Goal: Task Accomplishment & Management: Complete application form

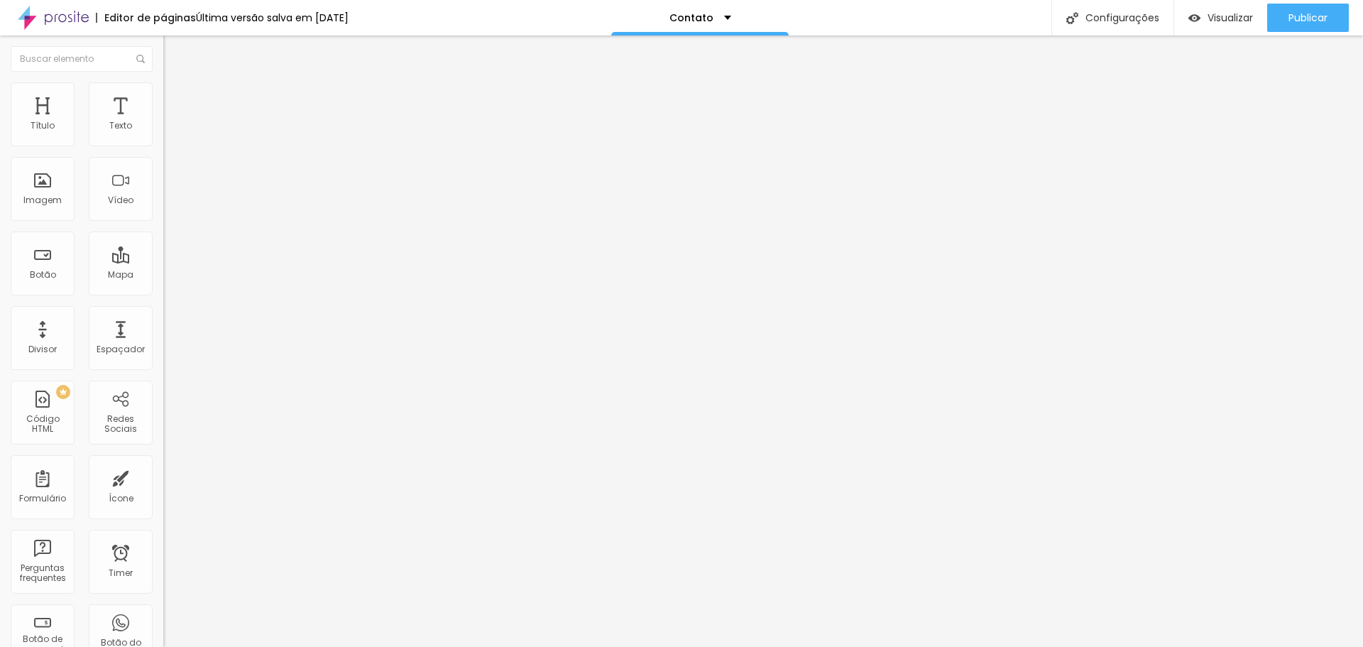
click at [173, 138] on div "Contatos" at bounding box center [245, 132] width 145 height 13
click at [163, 143] on img at bounding box center [167, 147] width 9 height 9
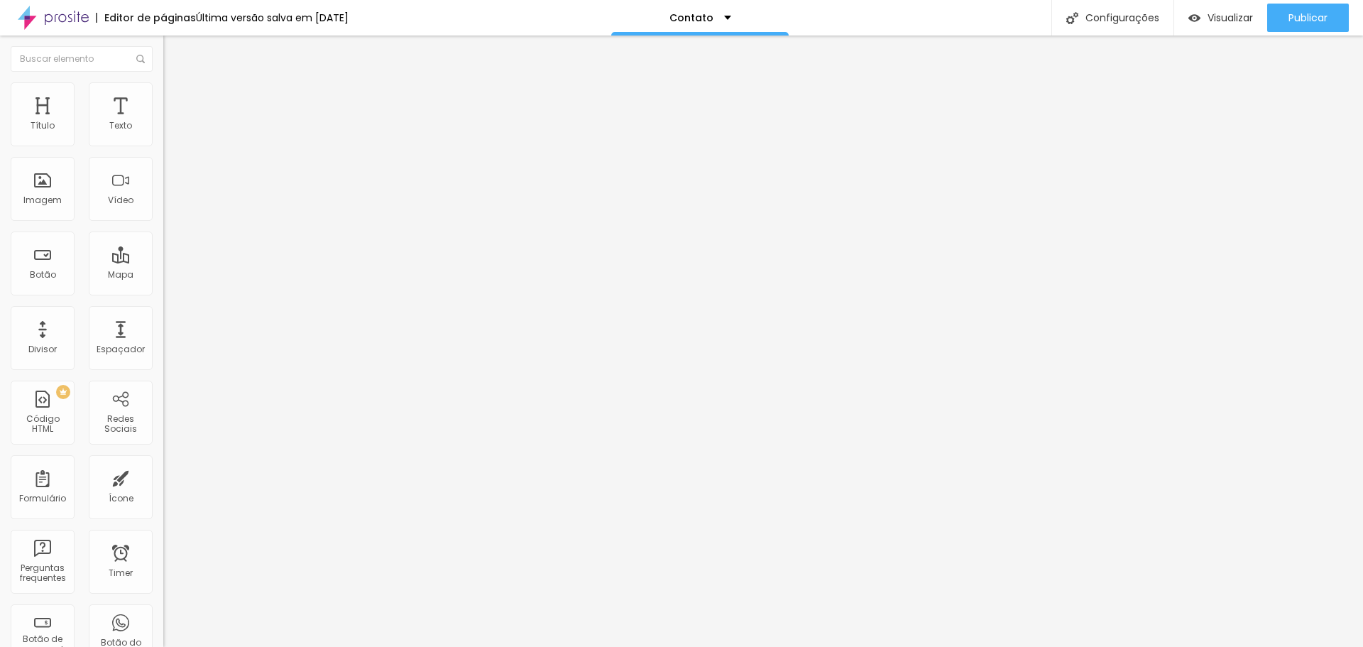
drag, startPoint x: 543, startPoint y: 425, endPoint x: 403, endPoint y: 422, distance: 139.2
type input "Aniversário Infantil"
drag, startPoint x: 544, startPoint y: 457, endPoint x: 461, endPoint y: 451, distance: 83.3
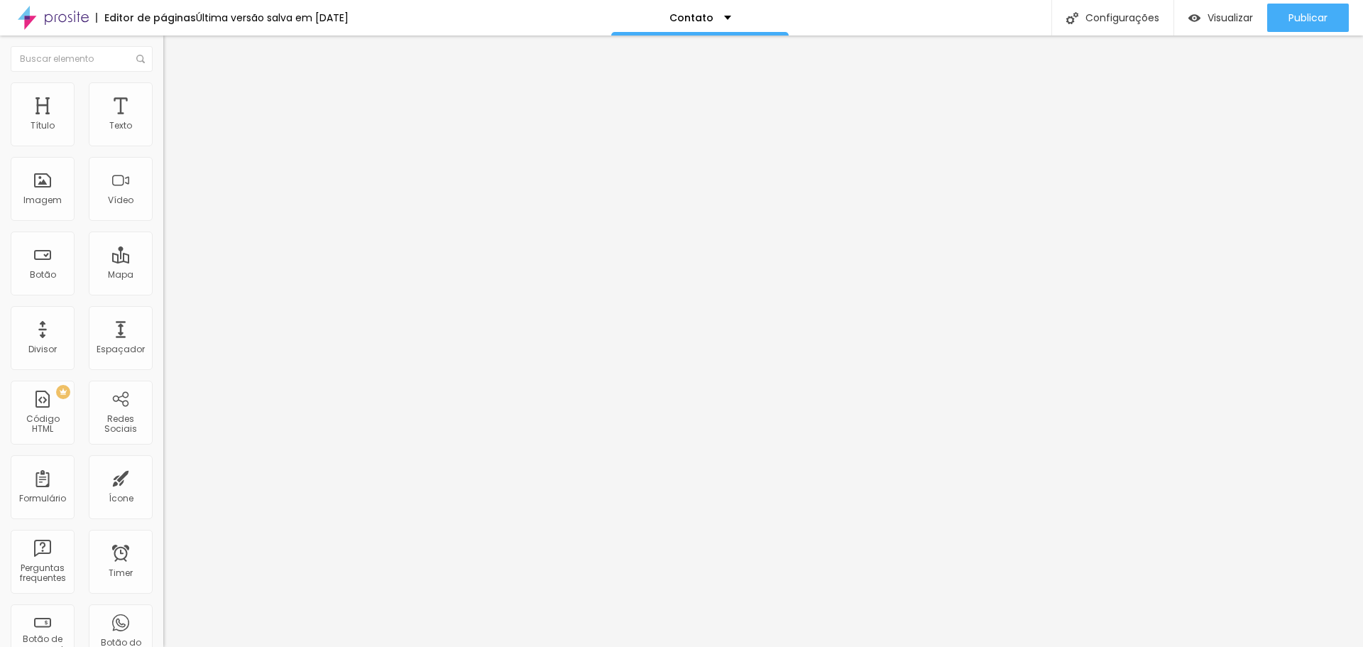
type input "Smash the cake"
drag, startPoint x: 555, startPoint y: 488, endPoint x: 453, endPoint y: 484, distance: 101.6
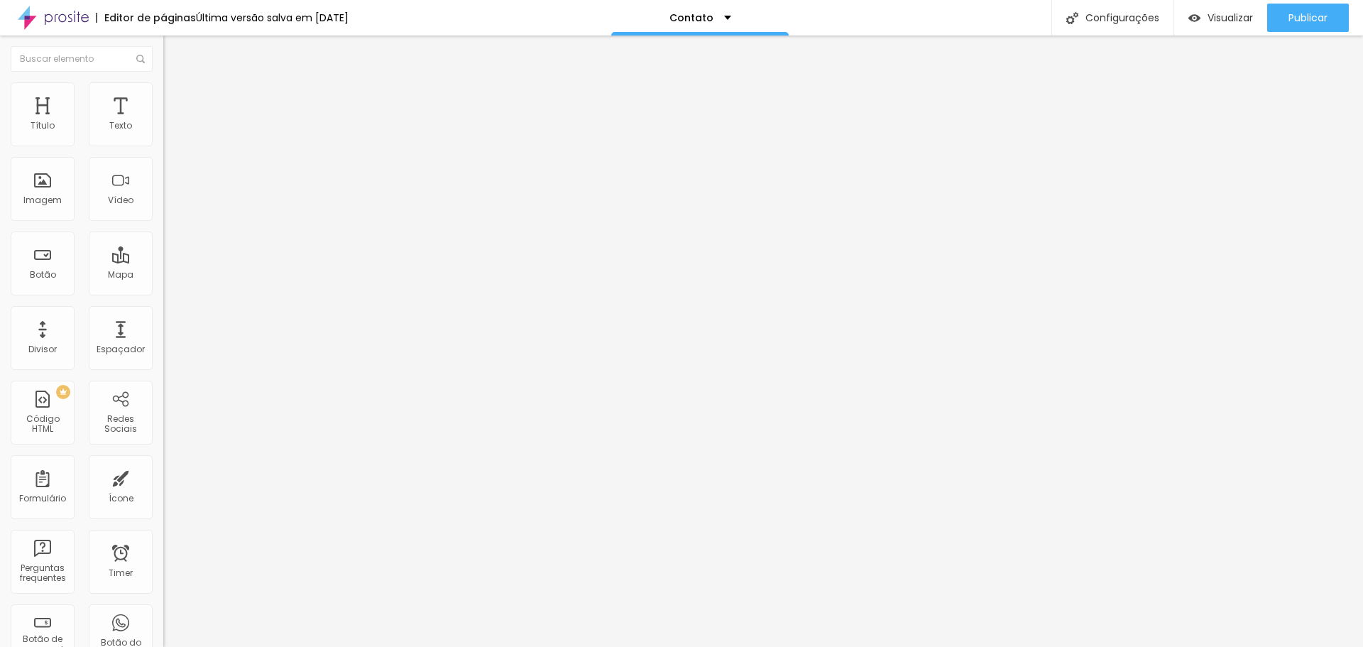
type input "Ensaio de Família"
drag, startPoint x: 558, startPoint y: 518, endPoint x: 490, endPoint y: 520, distance: 68.2
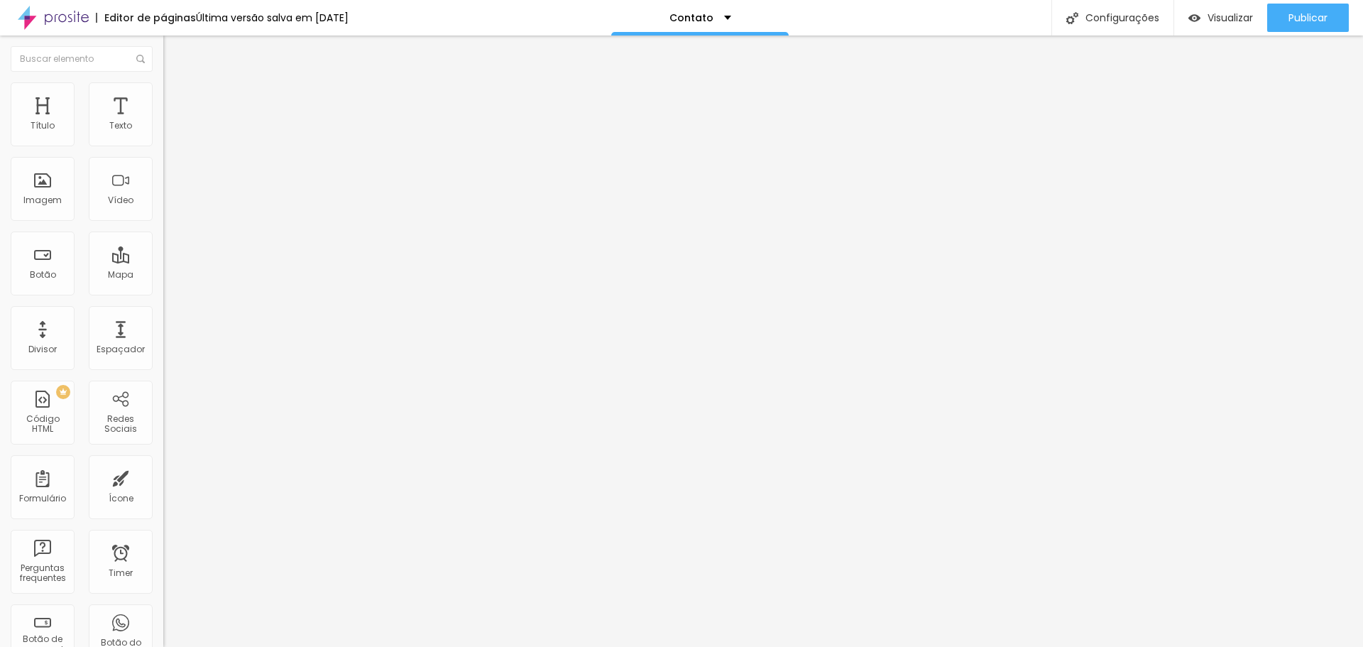
type input "O"
type input "Ensaio Gestante"
drag, startPoint x: 529, startPoint y: 375, endPoint x: 446, endPoint y: 369, distance: 83.3
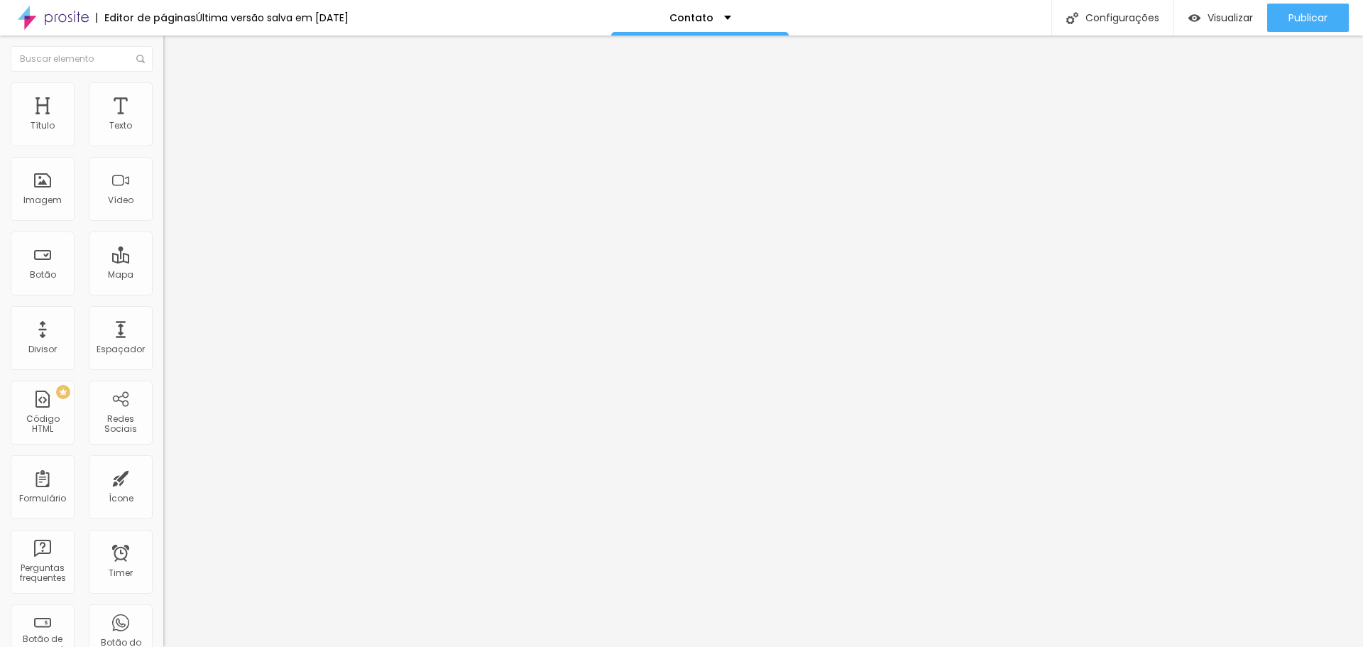
type input "Newborn"
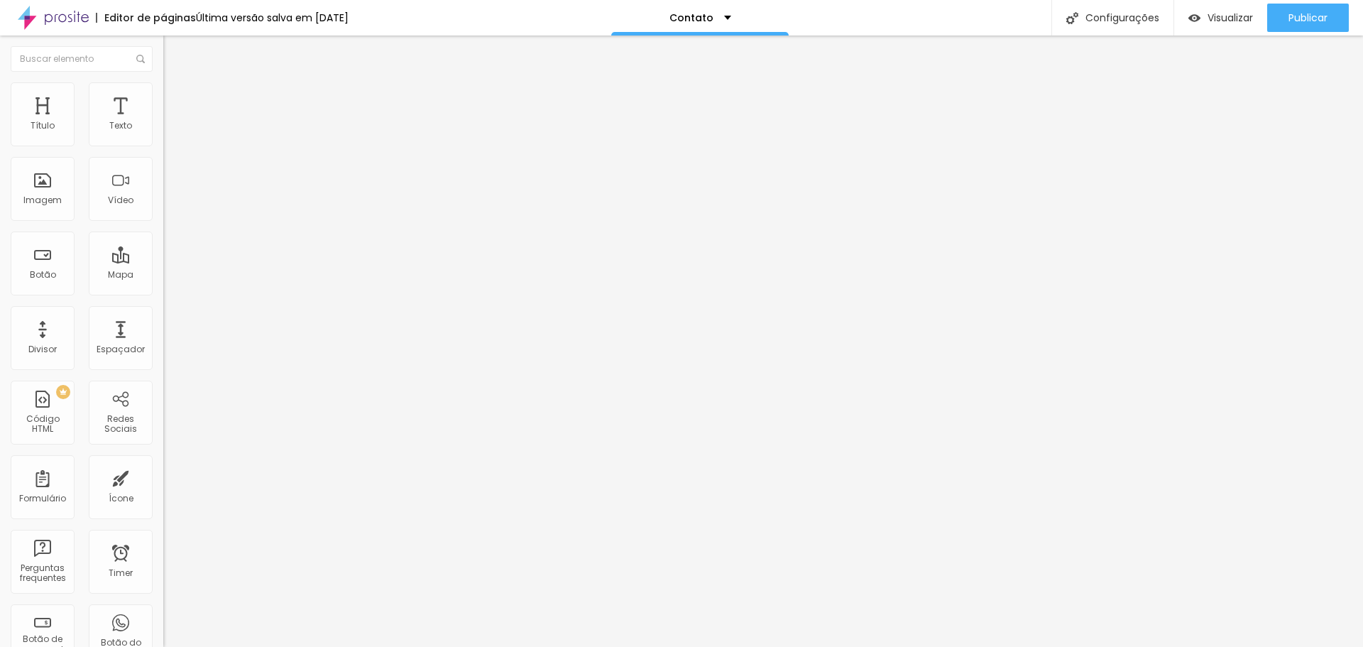
click at [163, 83] on img at bounding box center [169, 88] width 13 height 13
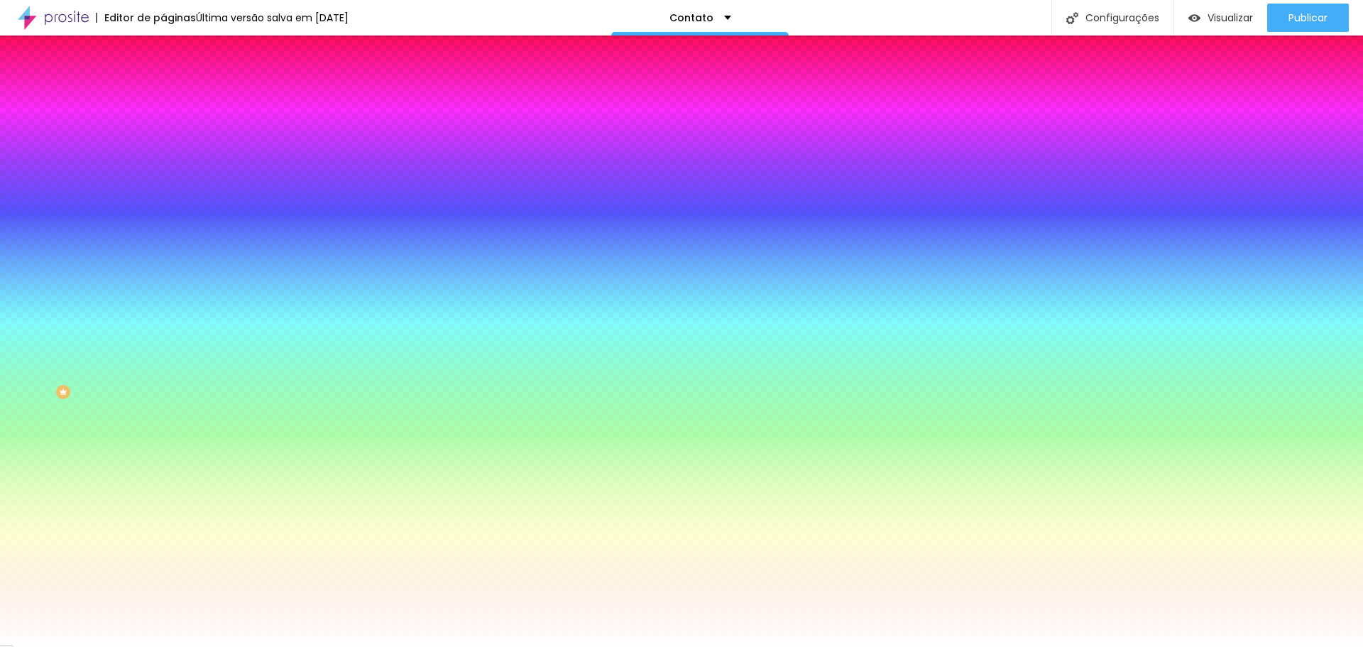
click at [163, 97] on li "Avançado" at bounding box center [244, 104] width 163 height 14
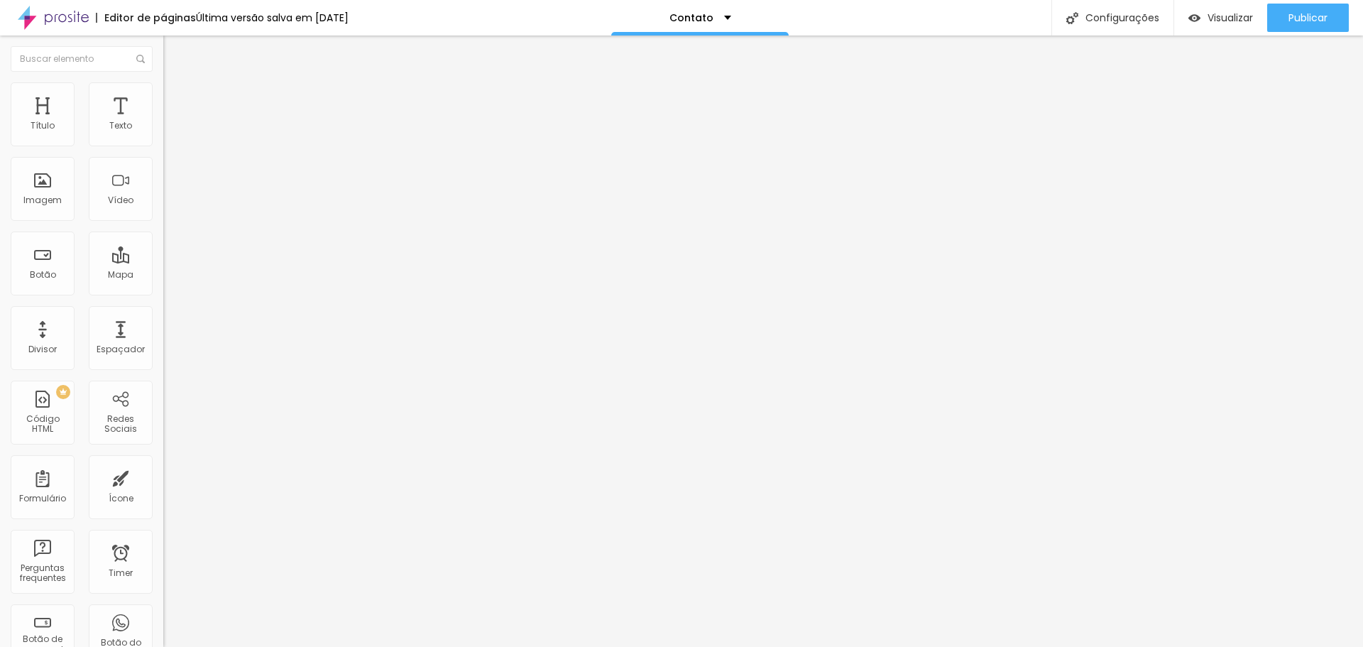
click at [163, 87] on img at bounding box center [169, 88] width 13 height 13
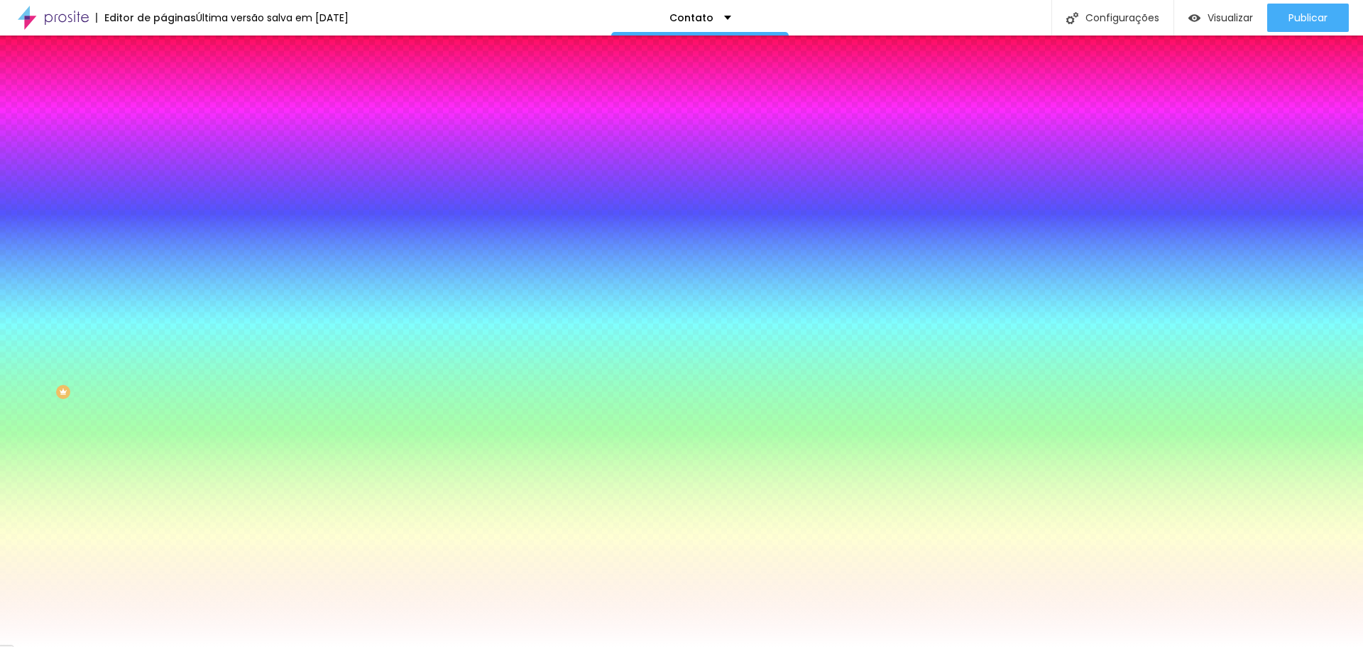
click at [163, 81] on img at bounding box center [169, 74] width 13 height 13
